Goal: Task Accomplishment & Management: Use online tool/utility

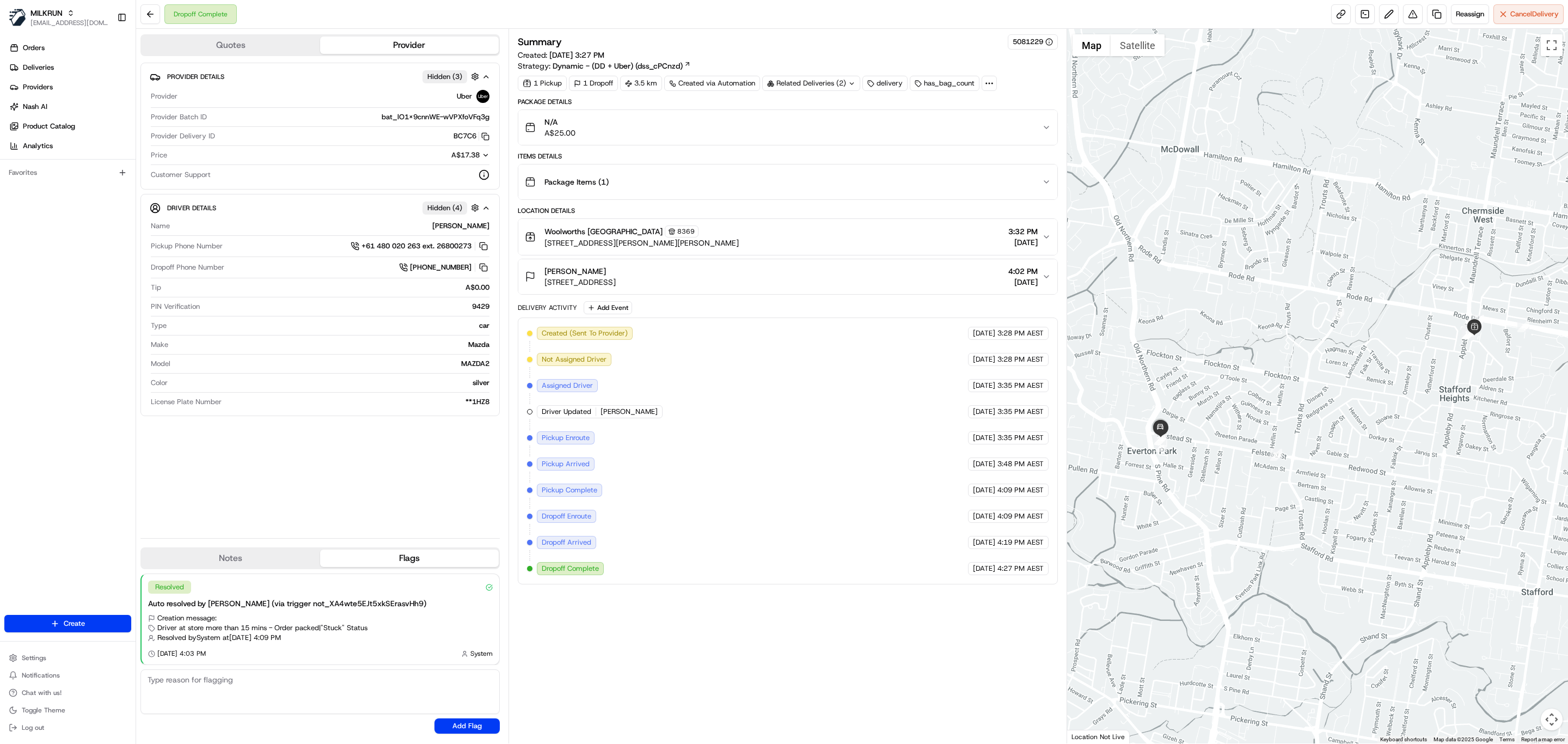
click at [690, 169] on button "Package Items ( 1 )" at bounding box center [788, 181] width 539 height 35
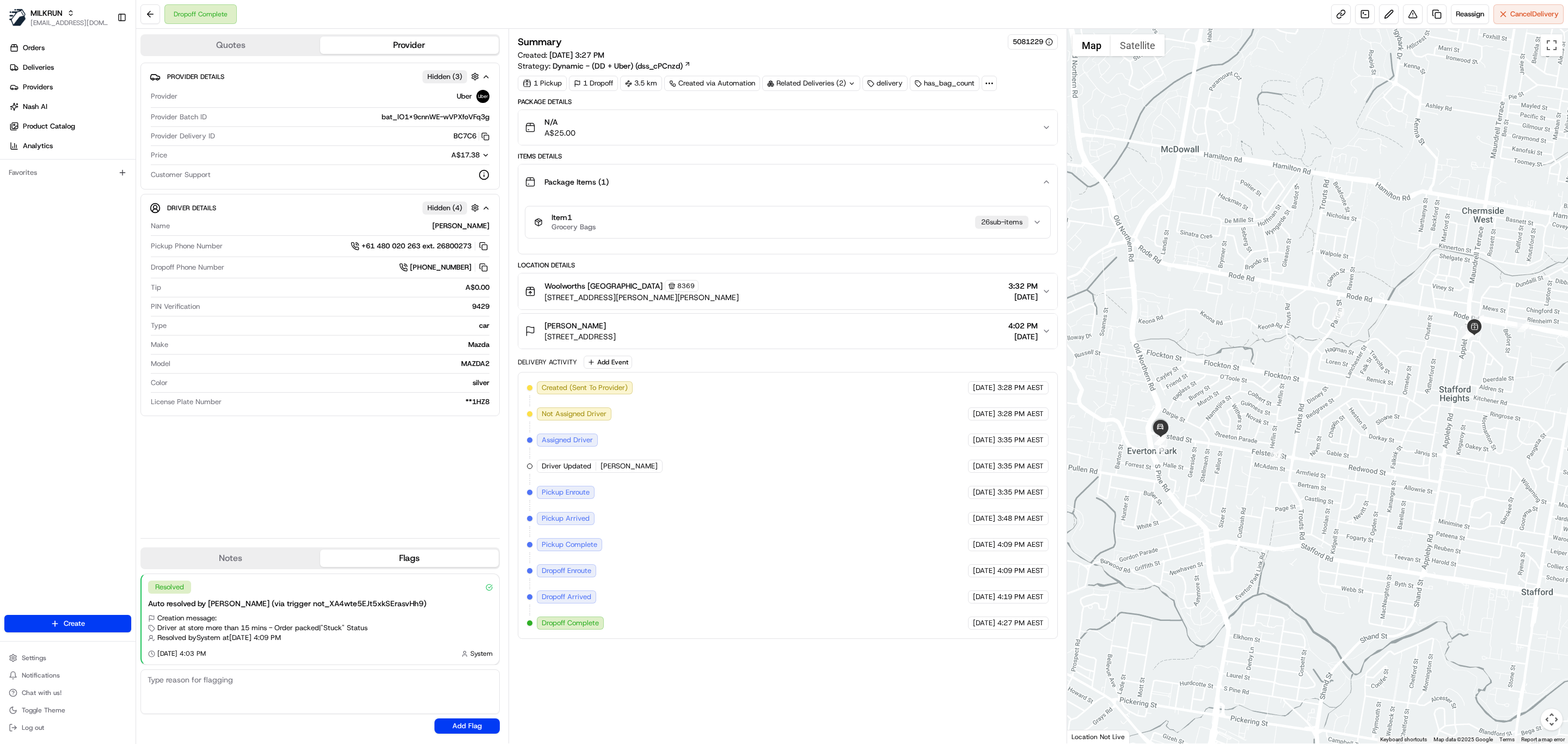
click at [698, 226] on div "Item 1 Grocery Bags 26 sub-item s" at bounding box center [783, 222] width 499 height 19
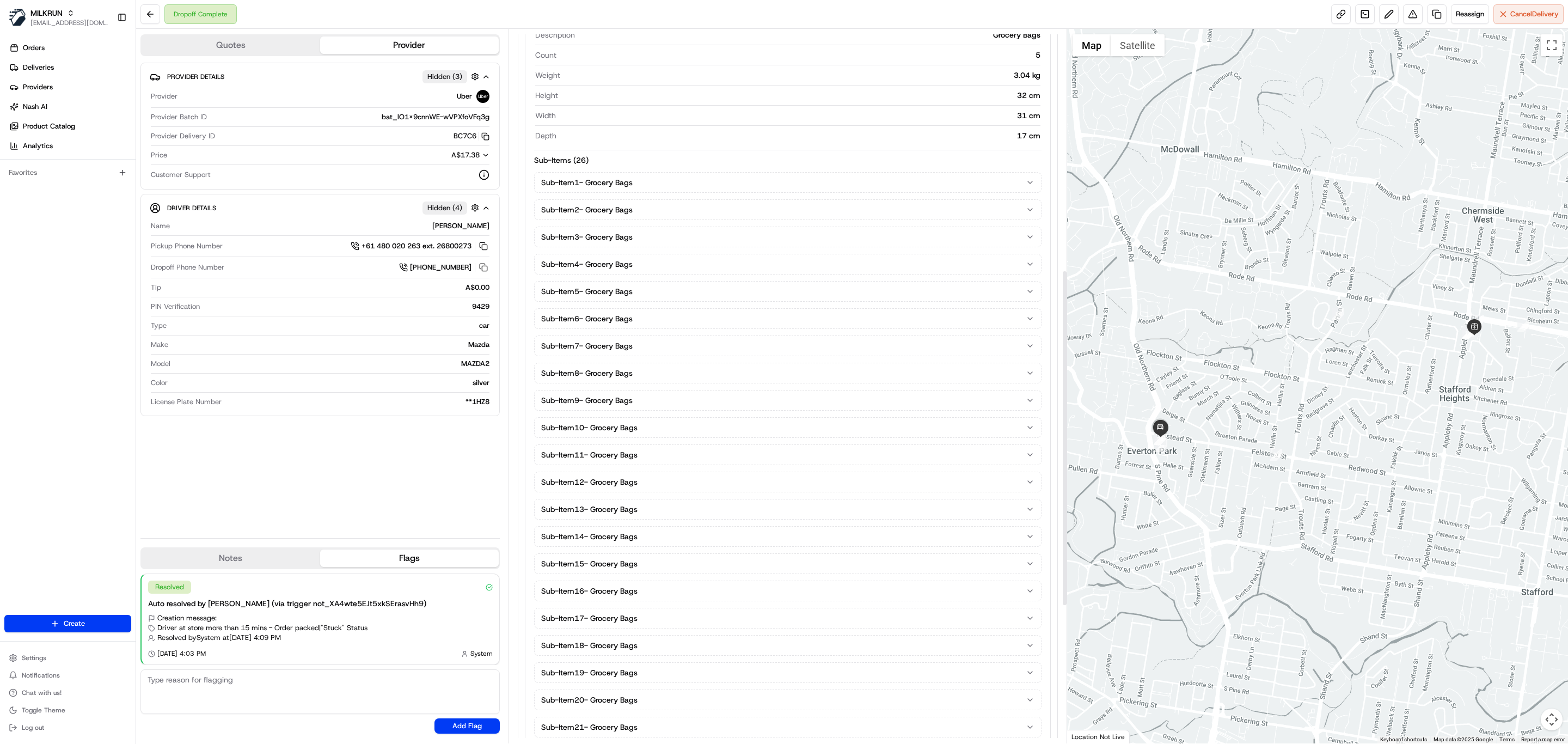
scroll to position [572, 0]
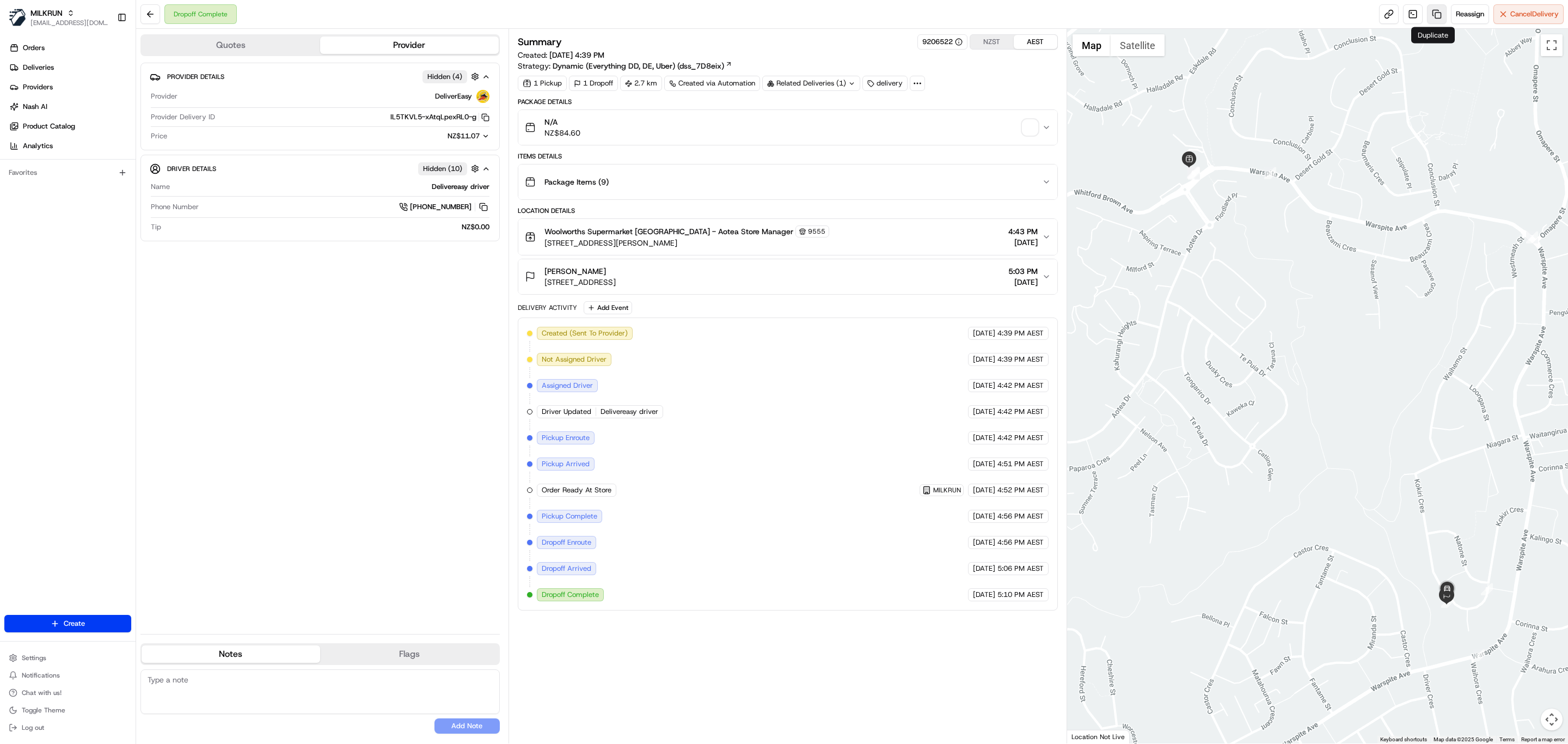
click at [1428, 11] on link at bounding box center [1437, 14] width 20 height 20
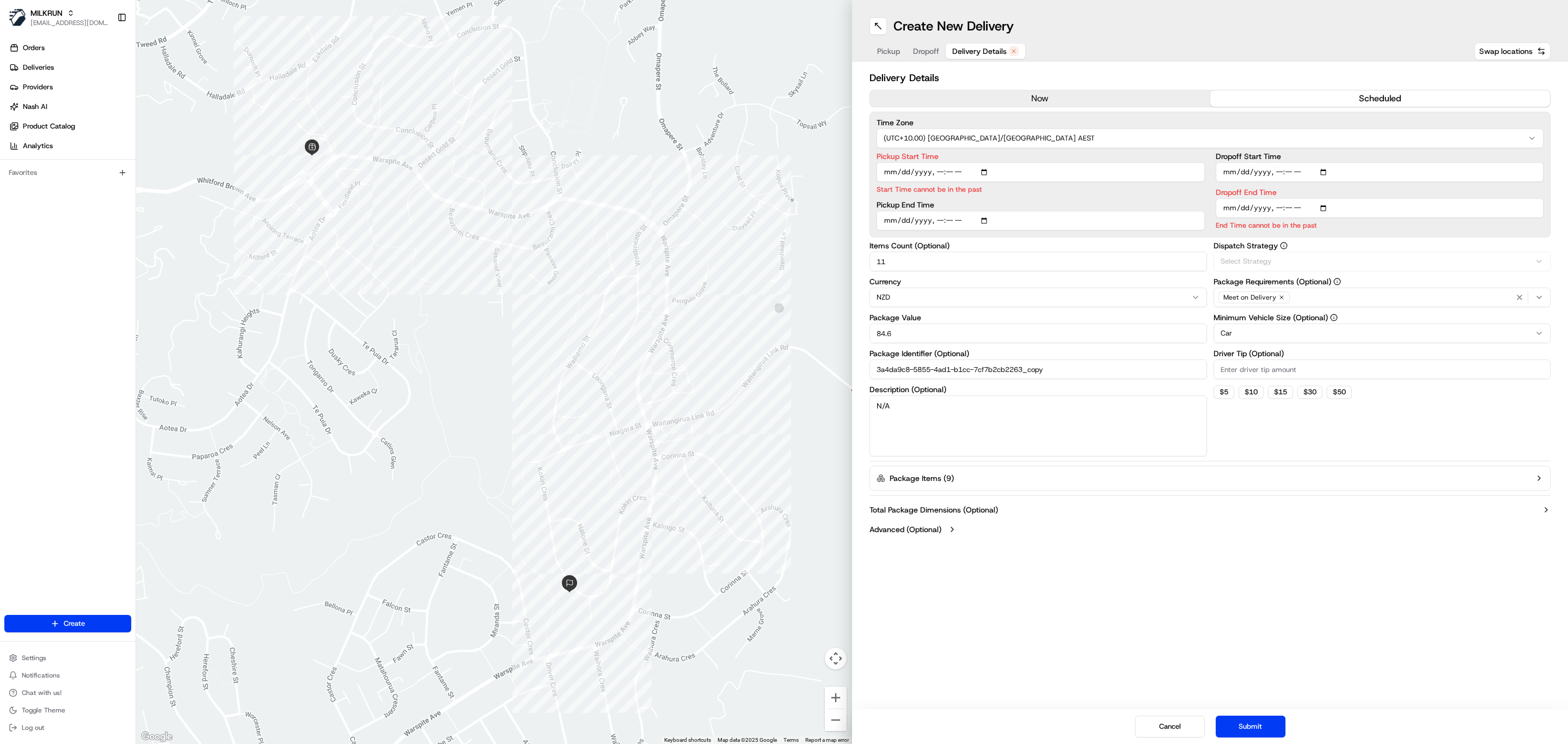
click at [990, 47] on span "Delivery Details" at bounding box center [979, 51] width 54 height 11
click at [949, 102] on button "now" at bounding box center [1040, 99] width 340 height 16
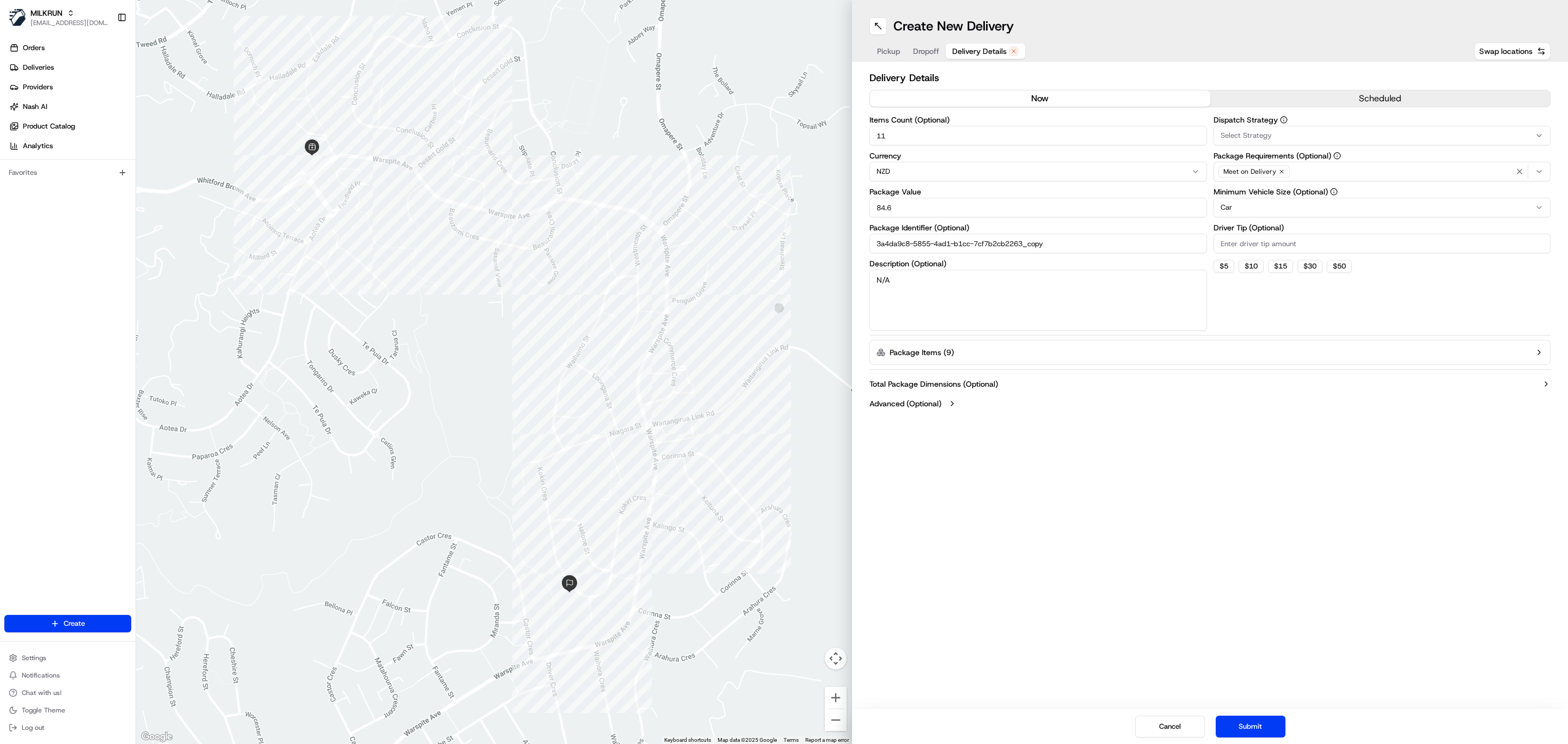
drag, startPoint x: 821, startPoint y: 300, endPoint x: 484, endPoint y: 213, distance: 348.0
click at [626, 263] on div "← Move left → Move right ↑ Move up ↓ Move down + Zoom in - Zoom out Home Jump l…" at bounding box center [852, 372] width 1432 height 744
paste textarea "Huggies Ultra Dry Nappies Boys Size 6 (16kg+) 30pk"
type textarea "Huggies Ultra Dry Nappies Boys Size 6 (16kg+) 30pk"
click at [1250, 721] on button "Submit" at bounding box center [1251, 726] width 69 height 22
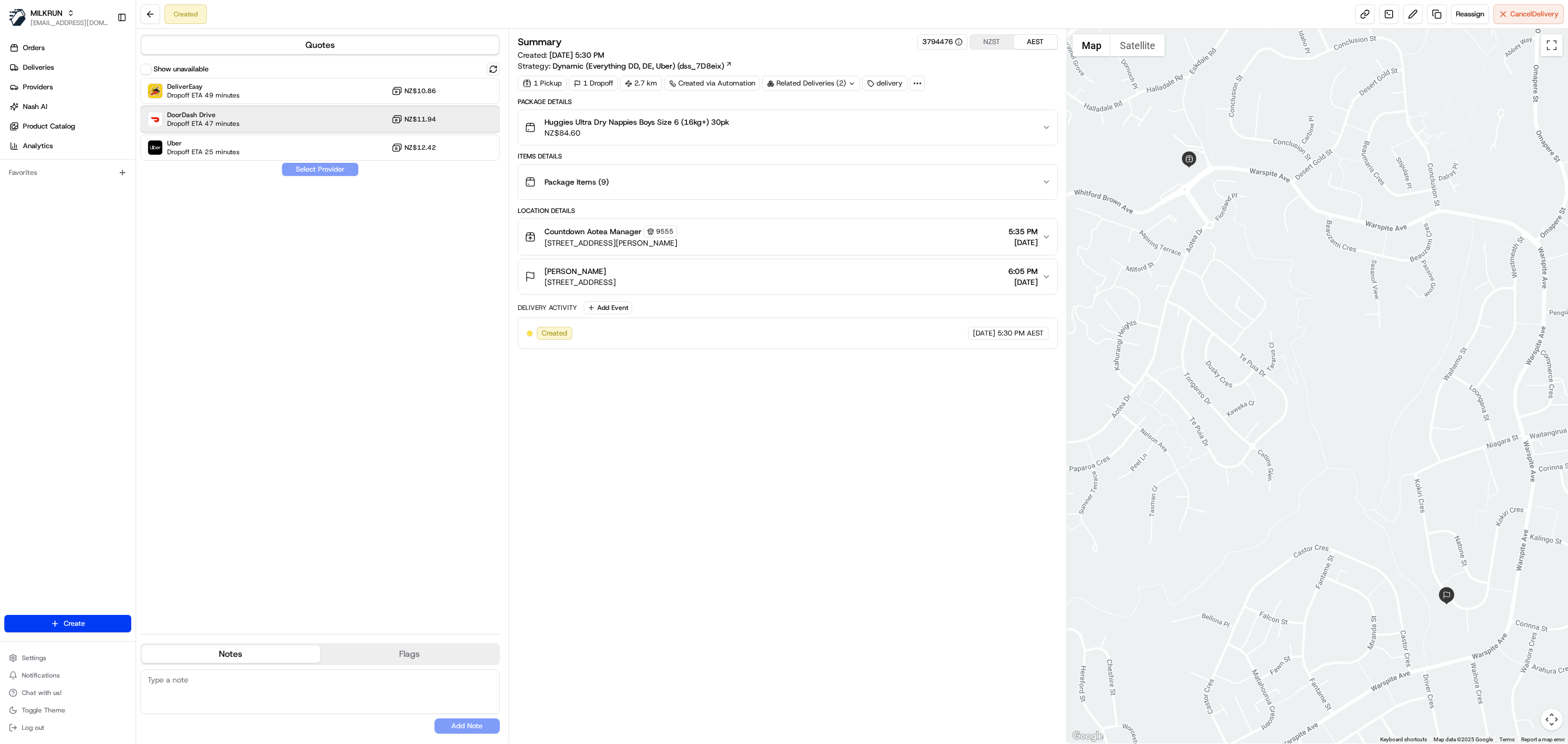
click at [265, 123] on div "DoorDash Drive Dropoff ETA 47 minutes NZ$11.94" at bounding box center [320, 118] width 359 height 26
click at [265, 149] on div "Uber Dropoff ETA 25 minutes NZ$12.42" at bounding box center [320, 147] width 359 height 26
click at [304, 172] on button "Assign Provider" at bounding box center [320, 169] width 77 height 13
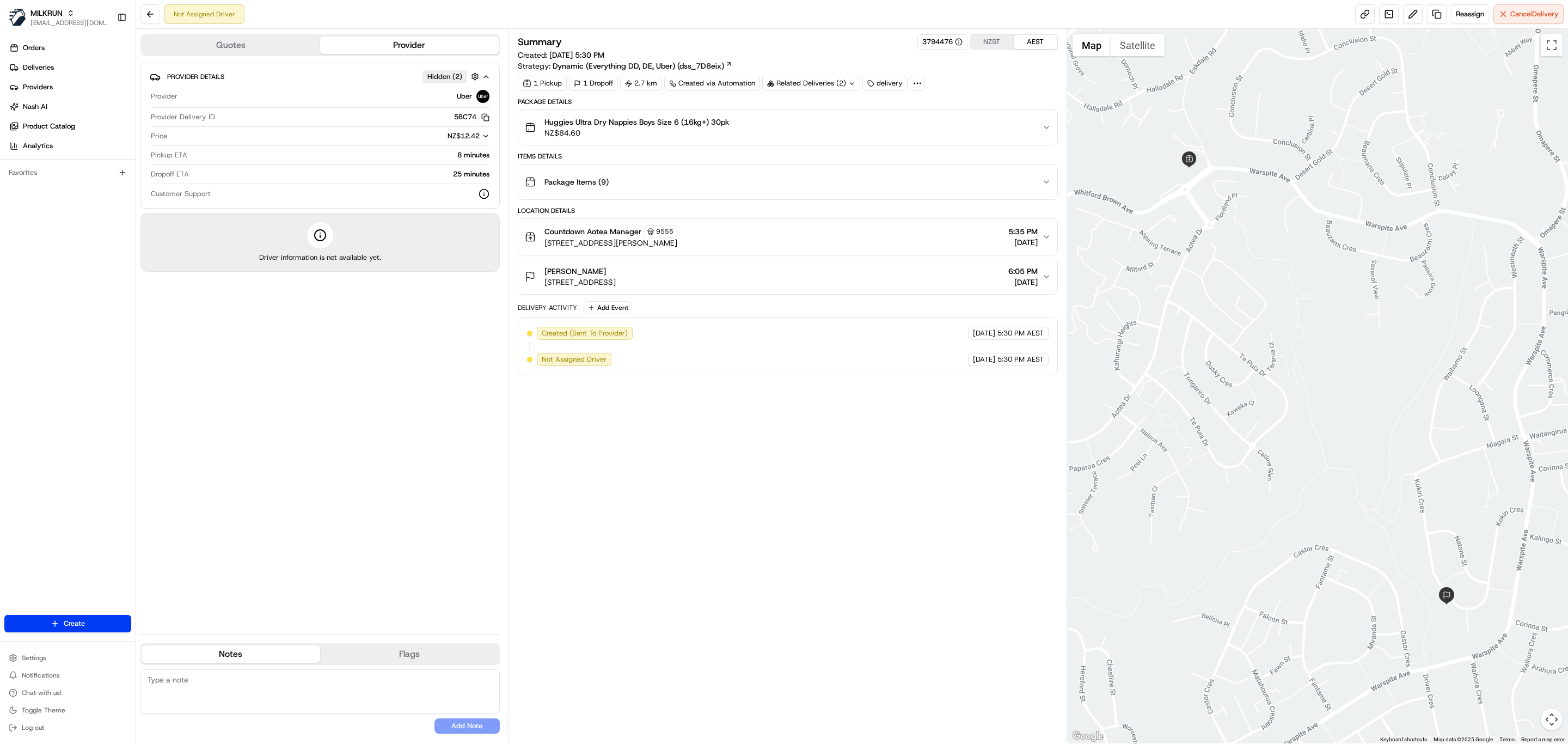
drag, startPoint x: 543, startPoint y: 275, endPoint x: 618, endPoint y: 276, distance: 75.0
click at [616, 276] on div "Amanda Clarkson 51 Kokiri Crescent, Waitangirua, Porirua 5024, New Zealand" at bounding box center [571, 276] width 91 height 22
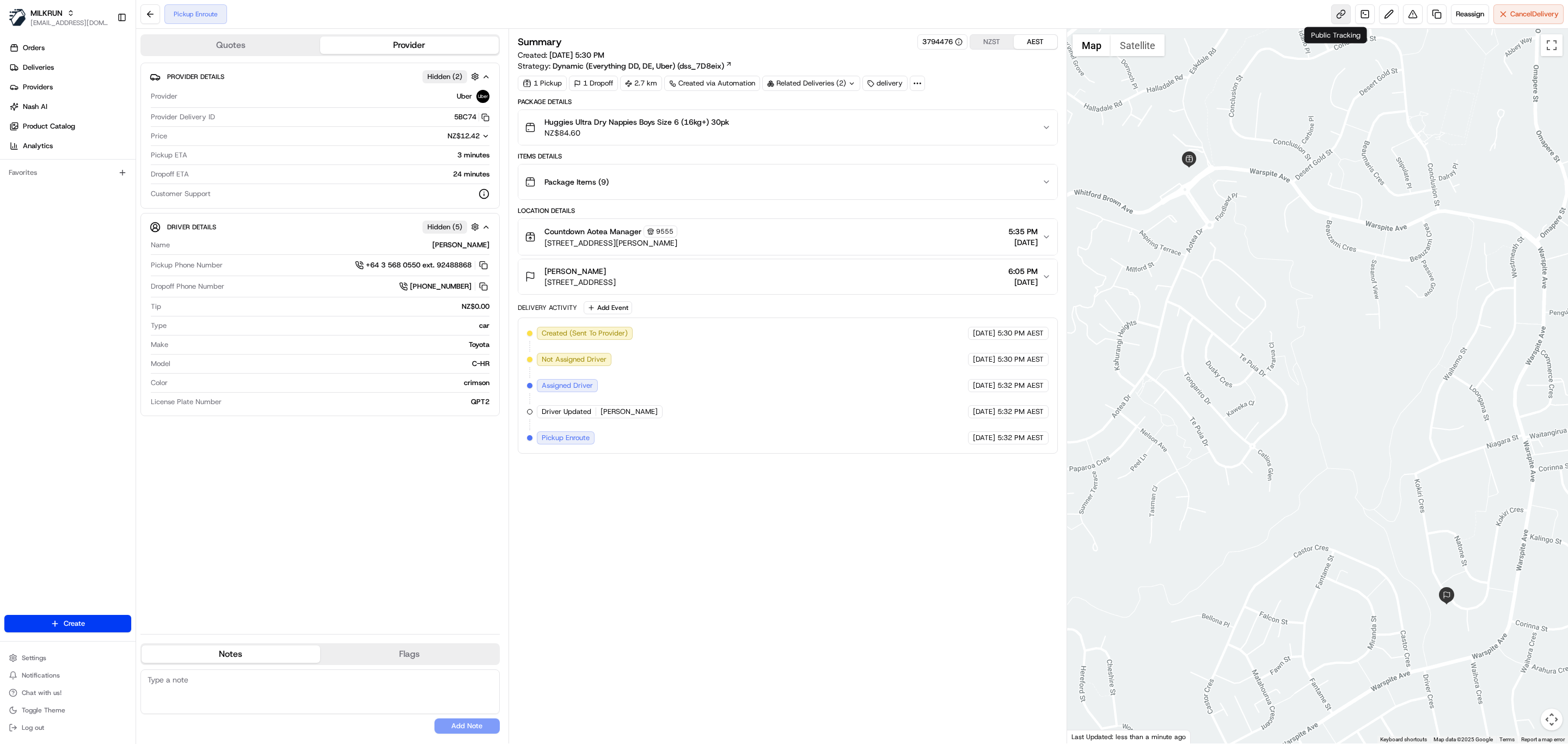
click at [1332, 19] on link at bounding box center [1341, 14] width 20 height 20
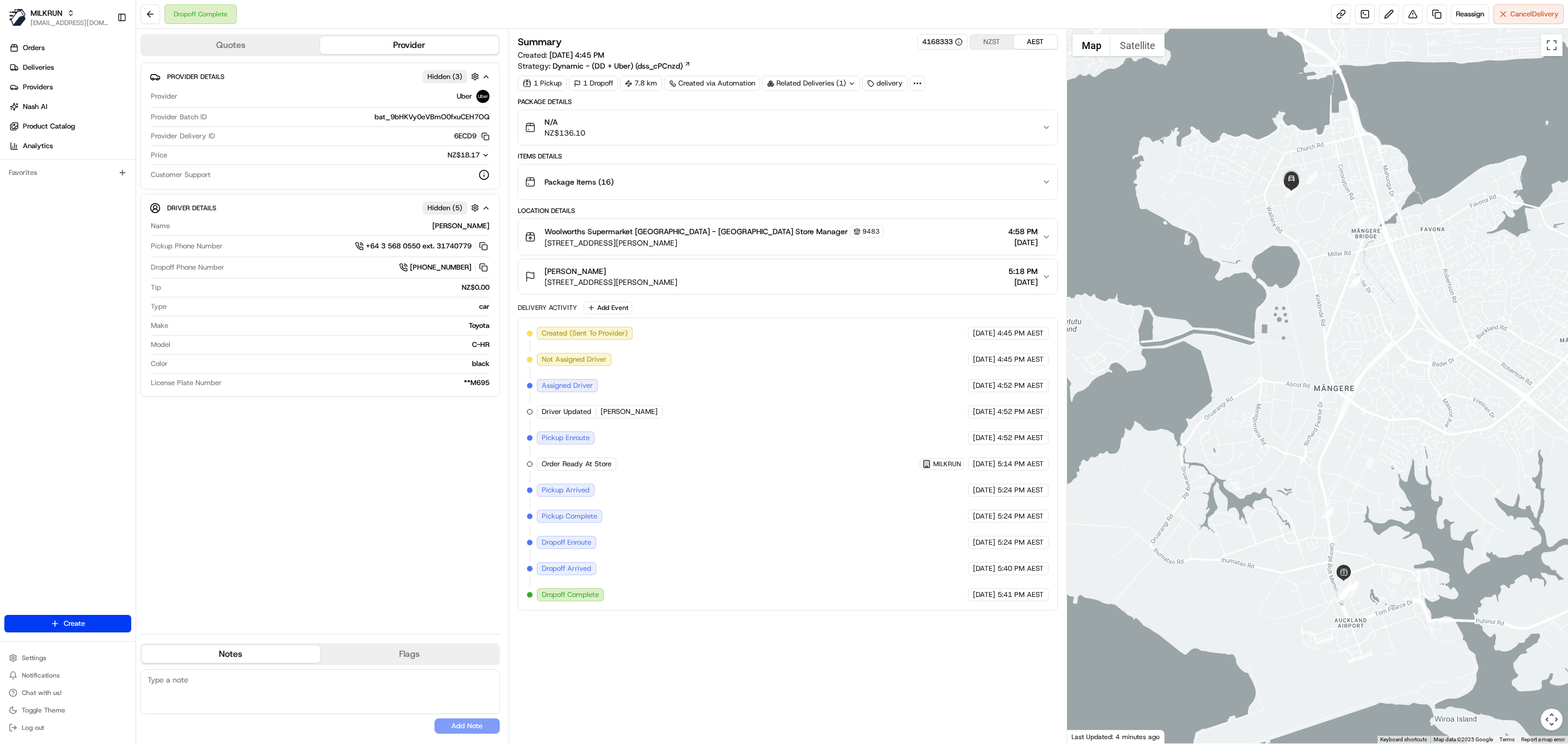
click at [979, 40] on button "NZST" at bounding box center [992, 42] width 44 height 14
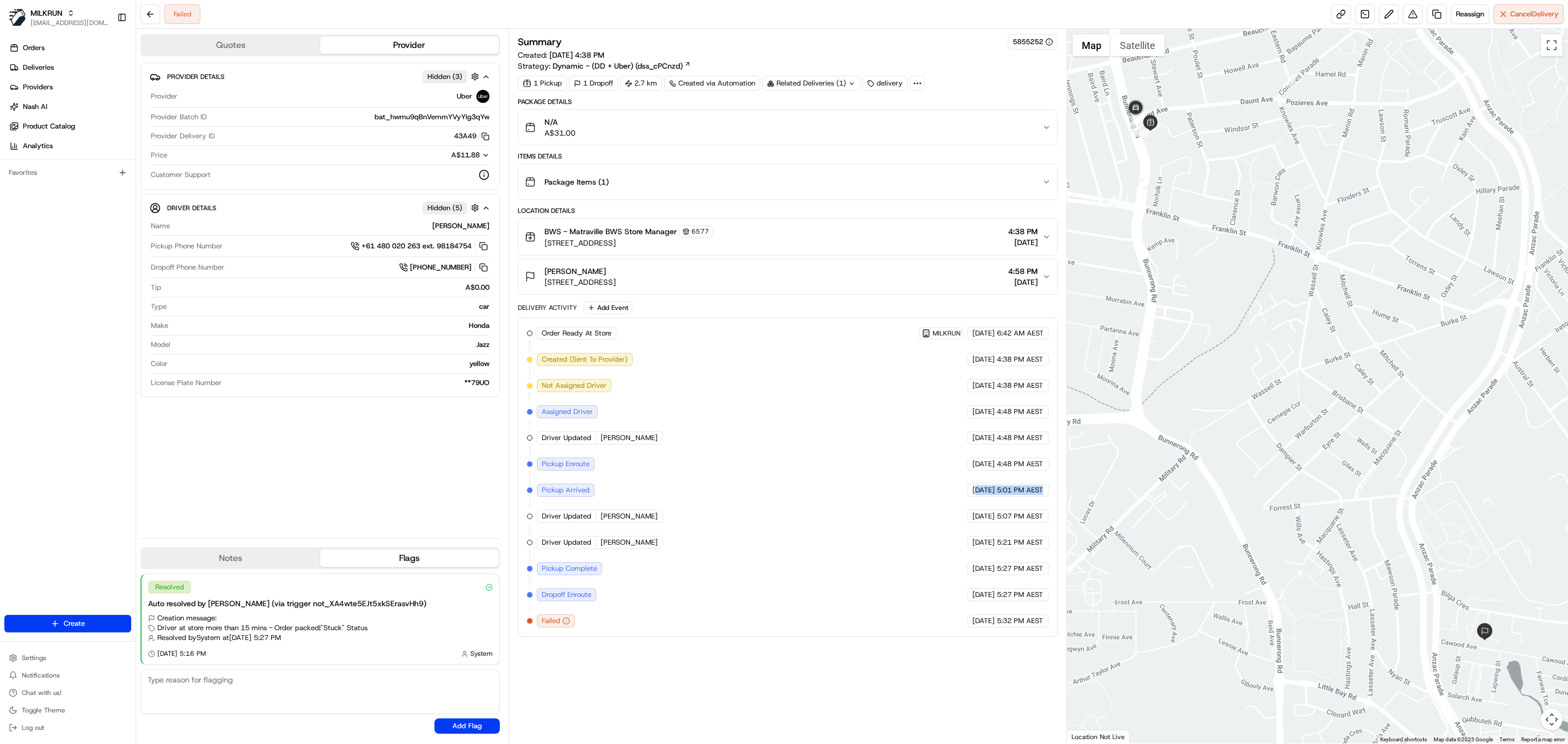
drag, startPoint x: 955, startPoint y: 498, endPoint x: 1041, endPoint y: 495, distance: 86.1
click at [1041, 495] on div "19/08/2025 5:01 PM AEST" at bounding box center [1008, 490] width 81 height 13
click at [646, 193] on div "Package Items ( 1 )" at bounding box center [784, 181] width 517 height 22
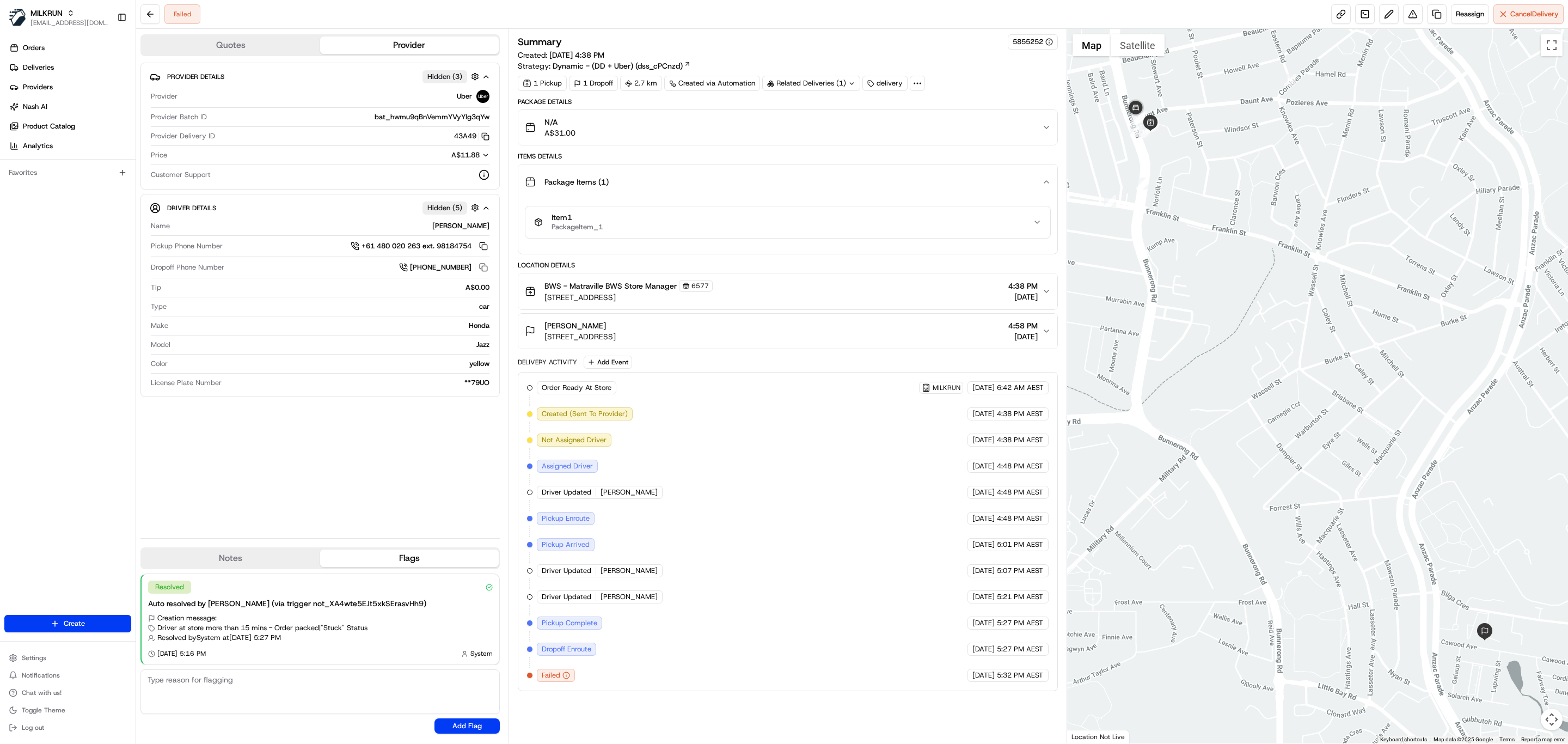
click at [659, 221] on div "Item 1 PackageItem_1" at bounding box center [783, 222] width 499 height 19
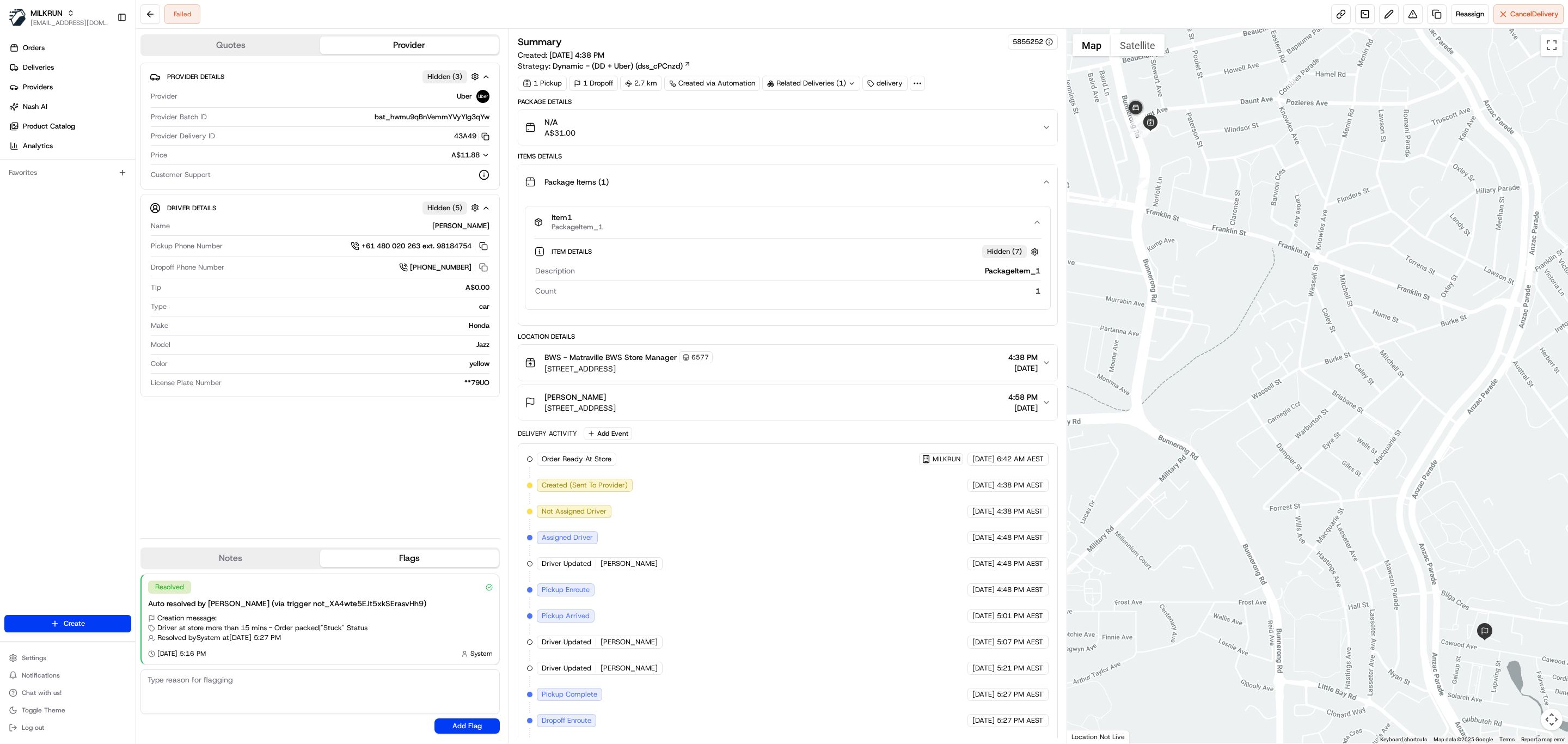
click at [588, 132] on div "N/A A$31.00" at bounding box center [784, 127] width 517 height 22
